Goal: Transaction & Acquisition: Purchase product/service

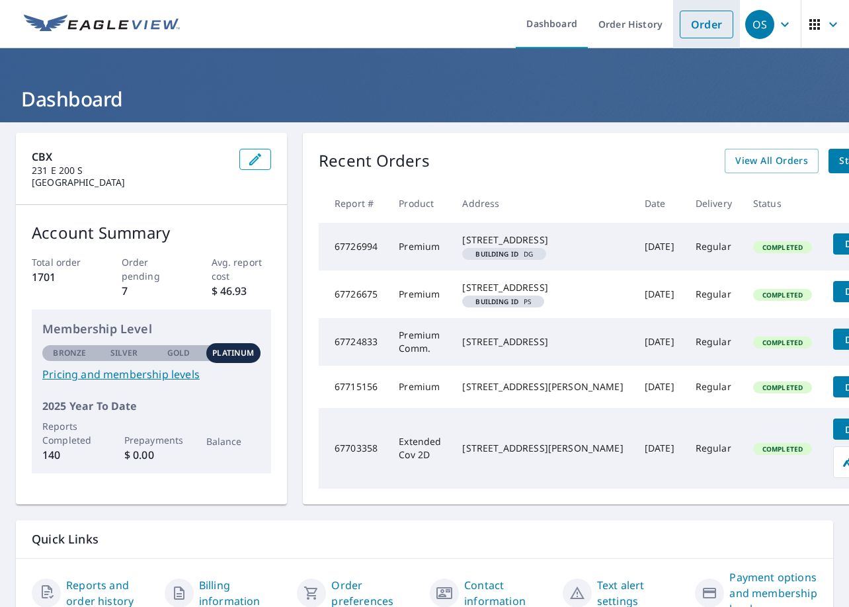
click at [703, 32] on link "Order" at bounding box center [707, 25] width 54 height 28
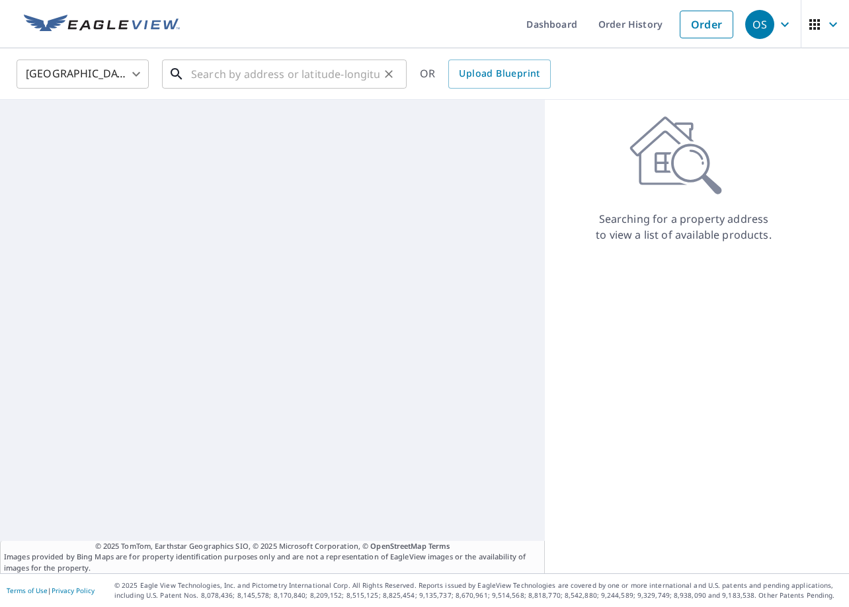
click at [324, 80] on input "text" at bounding box center [285, 74] width 189 height 37
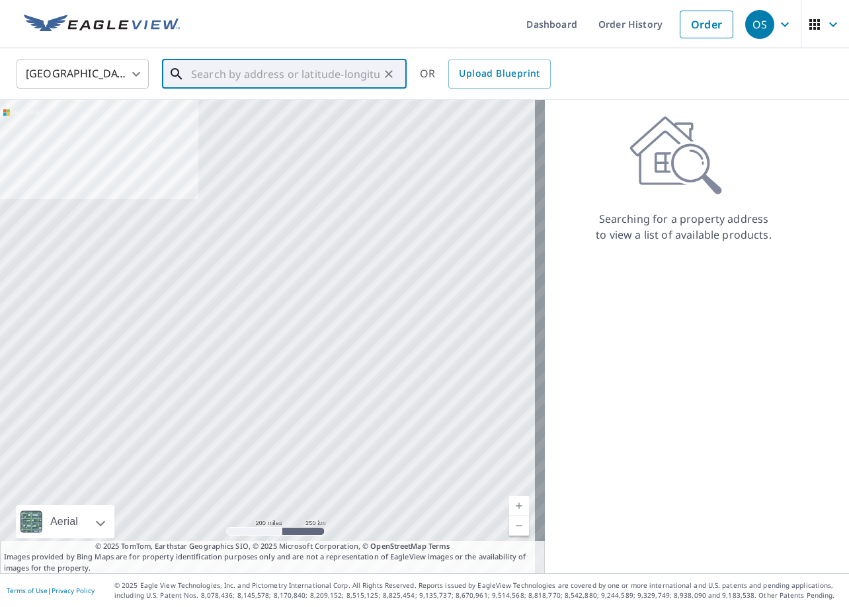
paste input "[GEOGRAPHIC_DATA][PERSON_NAME]"
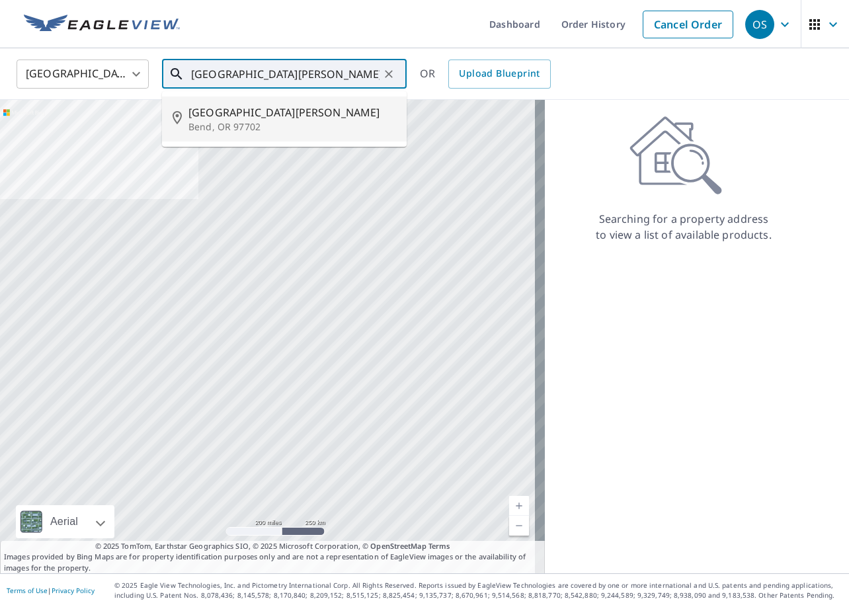
click at [304, 115] on span "[GEOGRAPHIC_DATA][PERSON_NAME]" at bounding box center [293, 113] width 208 height 16
type input "[STREET_ADDRESS][PERSON_NAME][PERSON_NAME]"
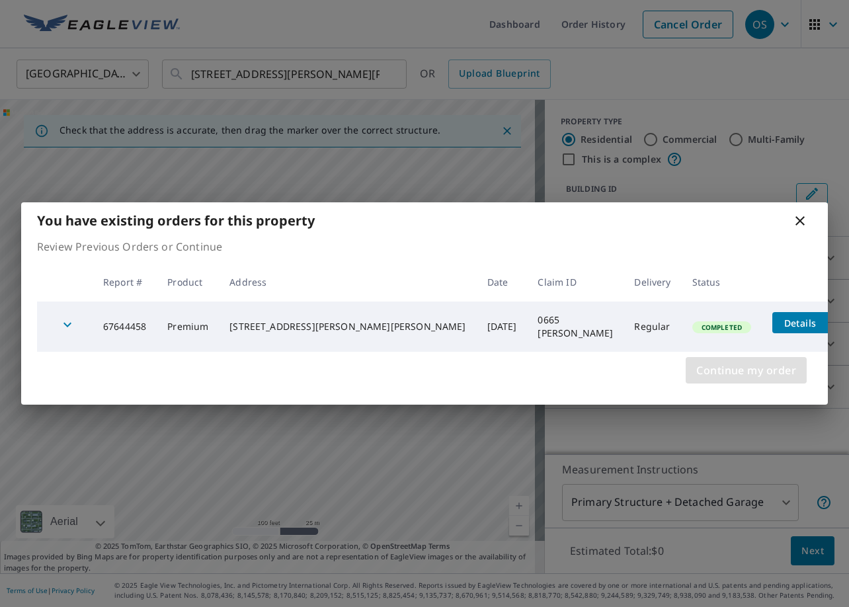
click at [755, 370] on span "Continue my order" at bounding box center [747, 370] width 100 height 19
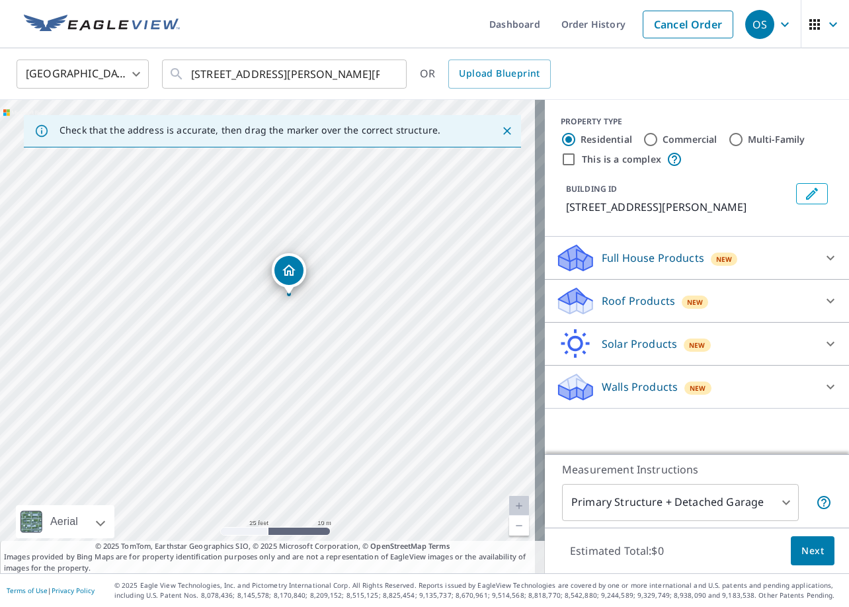
click at [649, 296] on p "Roof Products" at bounding box center [638, 301] width 73 height 16
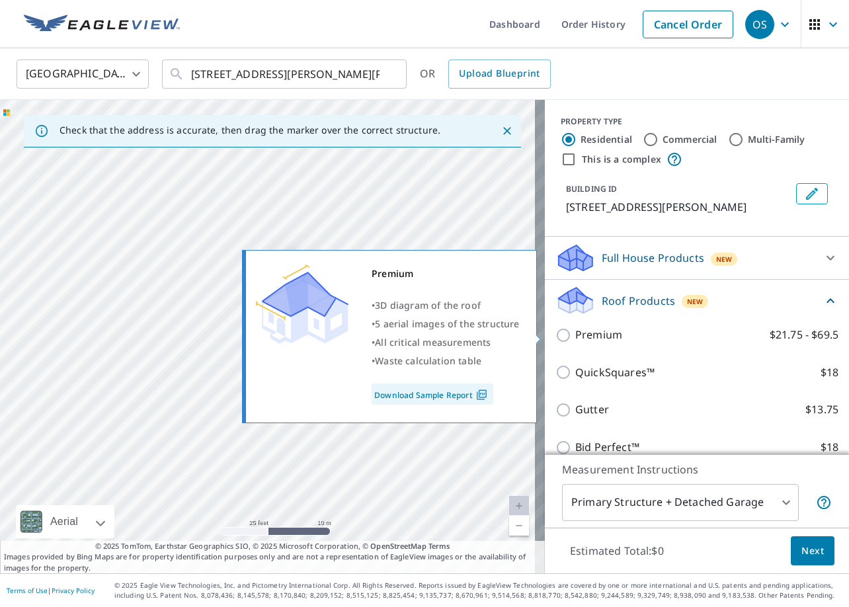
click at [594, 333] on p "Premium" at bounding box center [598, 335] width 47 height 17
click at [575, 333] on input "Premium $21.75 - $69.5" at bounding box center [566, 335] width 20 height 16
checkbox input "true"
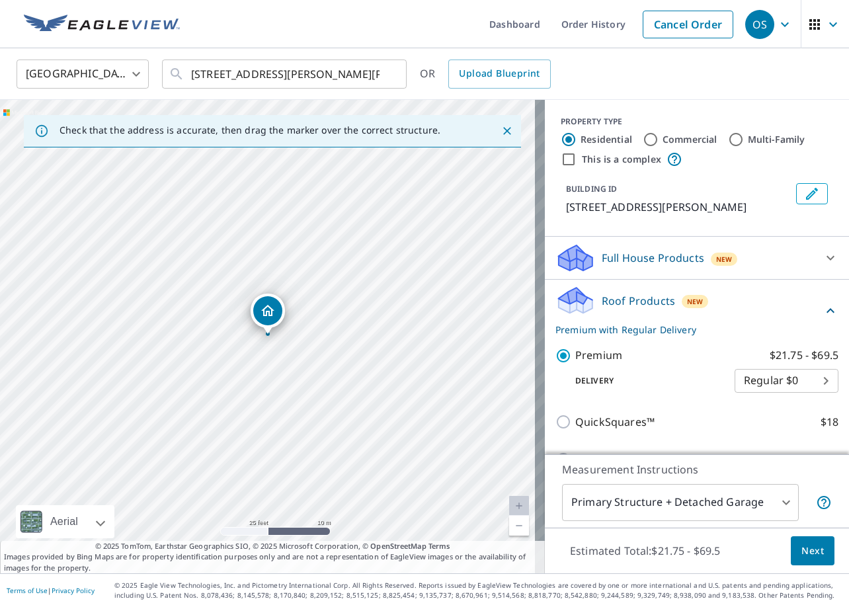
click at [808, 555] on span "Next" at bounding box center [813, 551] width 22 height 17
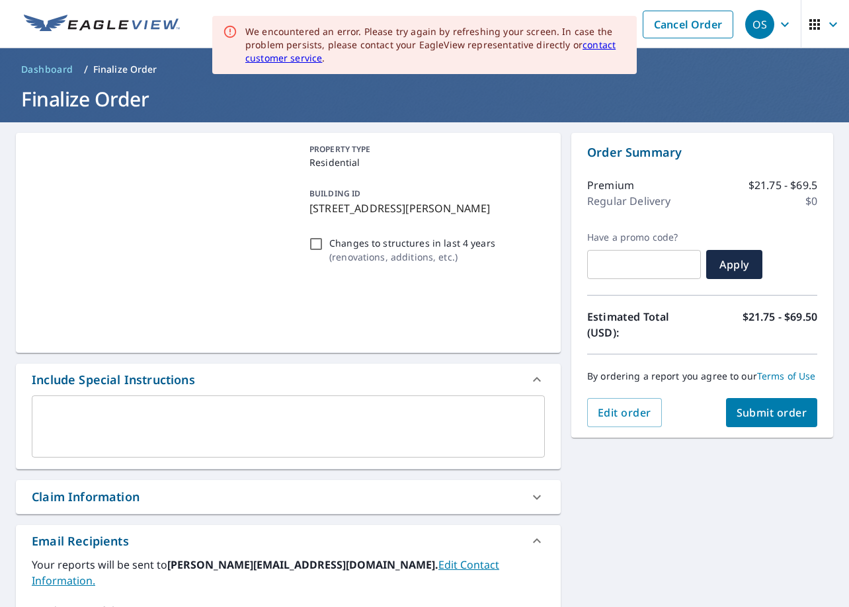
click at [181, 502] on div "Claim Information" at bounding box center [277, 497] width 490 height 18
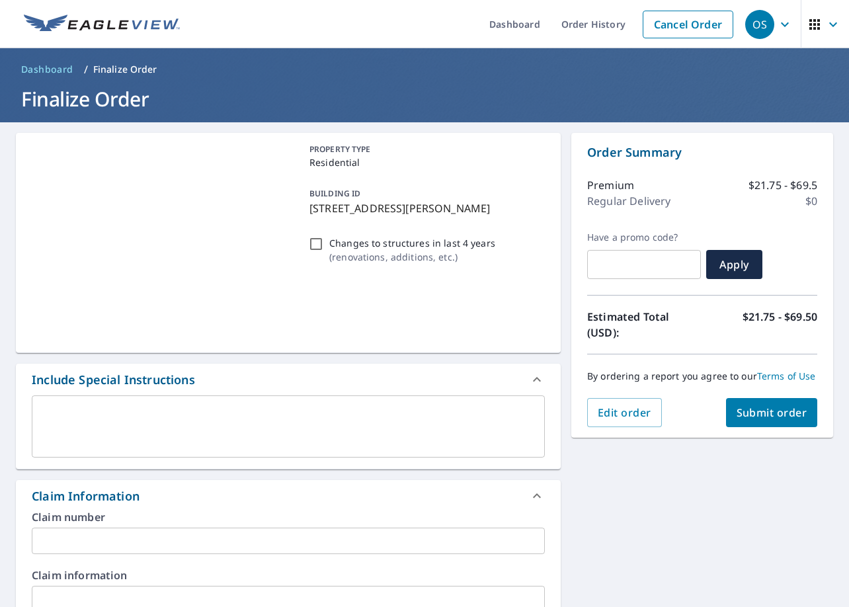
click at [197, 536] on input "text" at bounding box center [288, 541] width 513 height 26
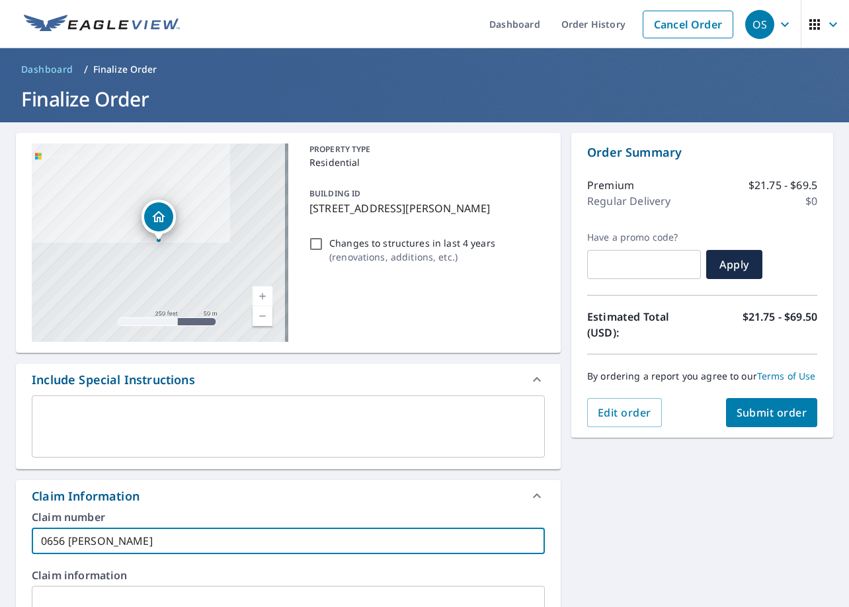
type input "0656 [PERSON_NAME]"
click at [740, 409] on span "Submit order" at bounding box center [772, 412] width 71 height 15
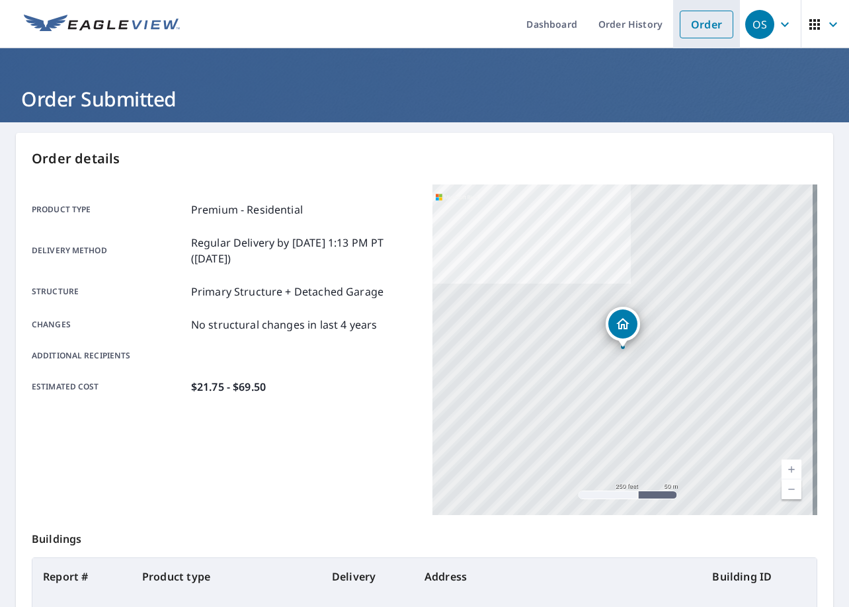
click at [703, 21] on link "Order" at bounding box center [707, 25] width 54 height 28
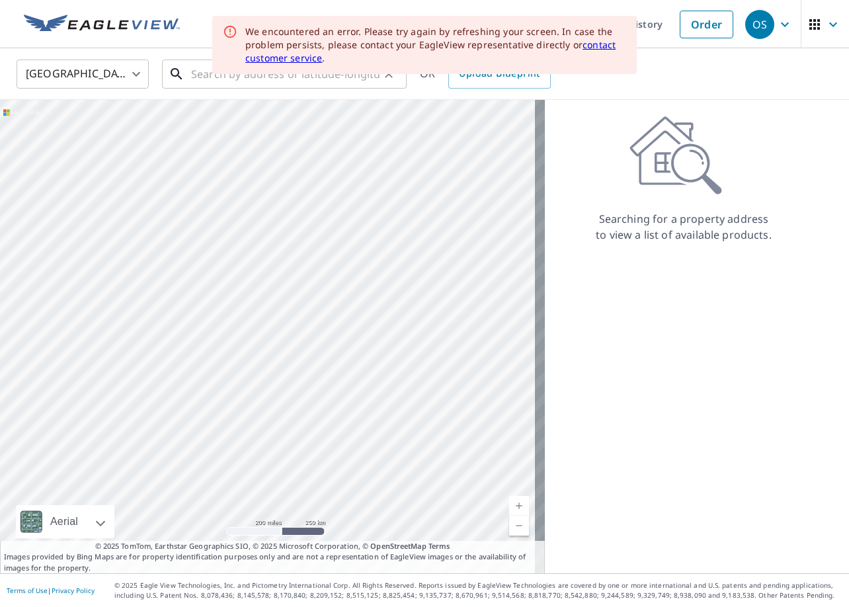
click at [203, 77] on input "text" at bounding box center [285, 74] width 189 height 37
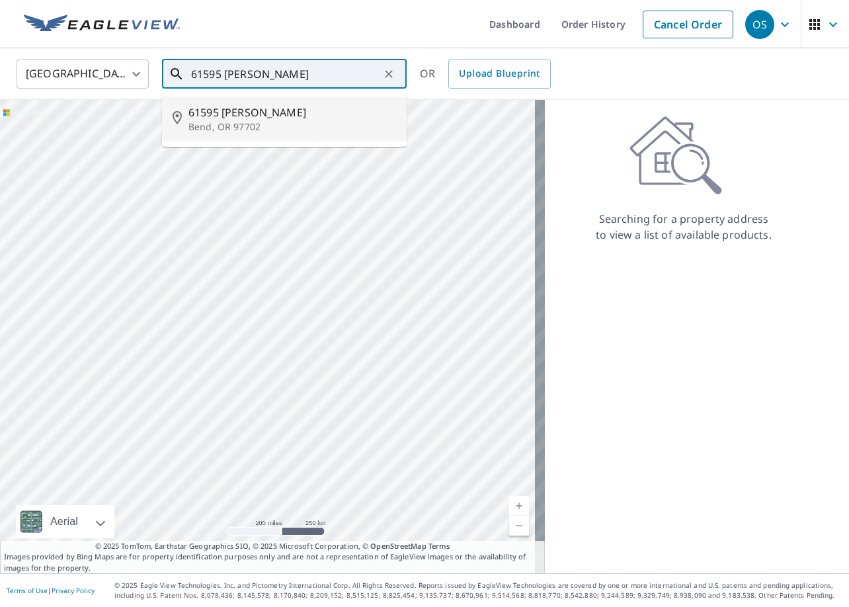
click at [249, 110] on span "61595 [PERSON_NAME]" at bounding box center [293, 113] width 208 height 16
type input "[STREET_ADDRESS][PERSON_NAME]"
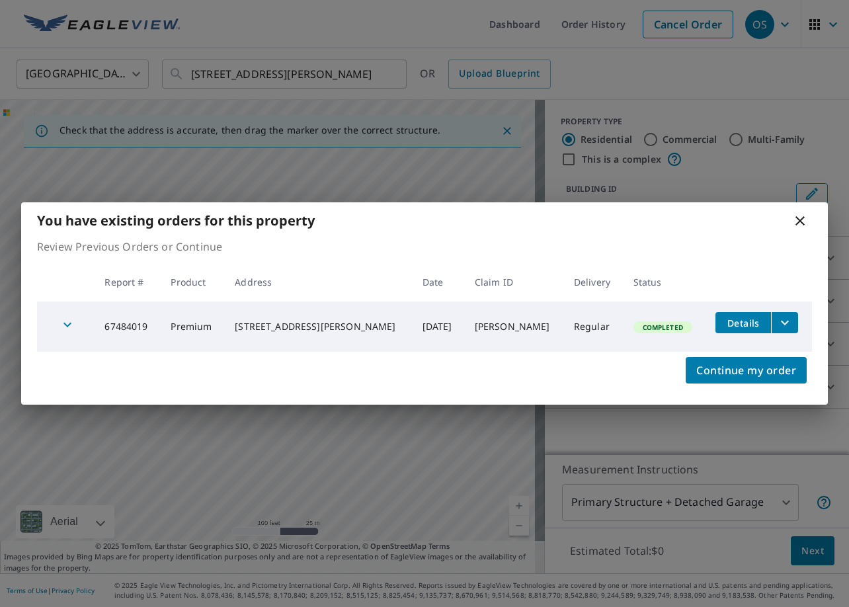
click at [781, 323] on icon "filesDropdownBtn-67484019" at bounding box center [785, 323] width 8 height 5
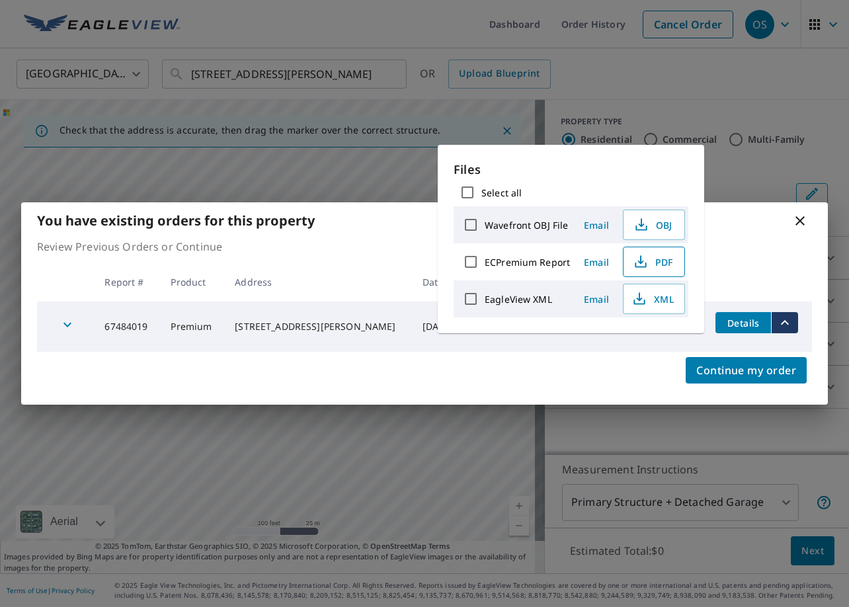
click at [639, 261] on icon "button" at bounding box center [641, 262] width 16 height 16
click at [802, 220] on icon at bounding box center [800, 220] width 9 height 9
